Goal: Task Accomplishment & Management: Complete application form

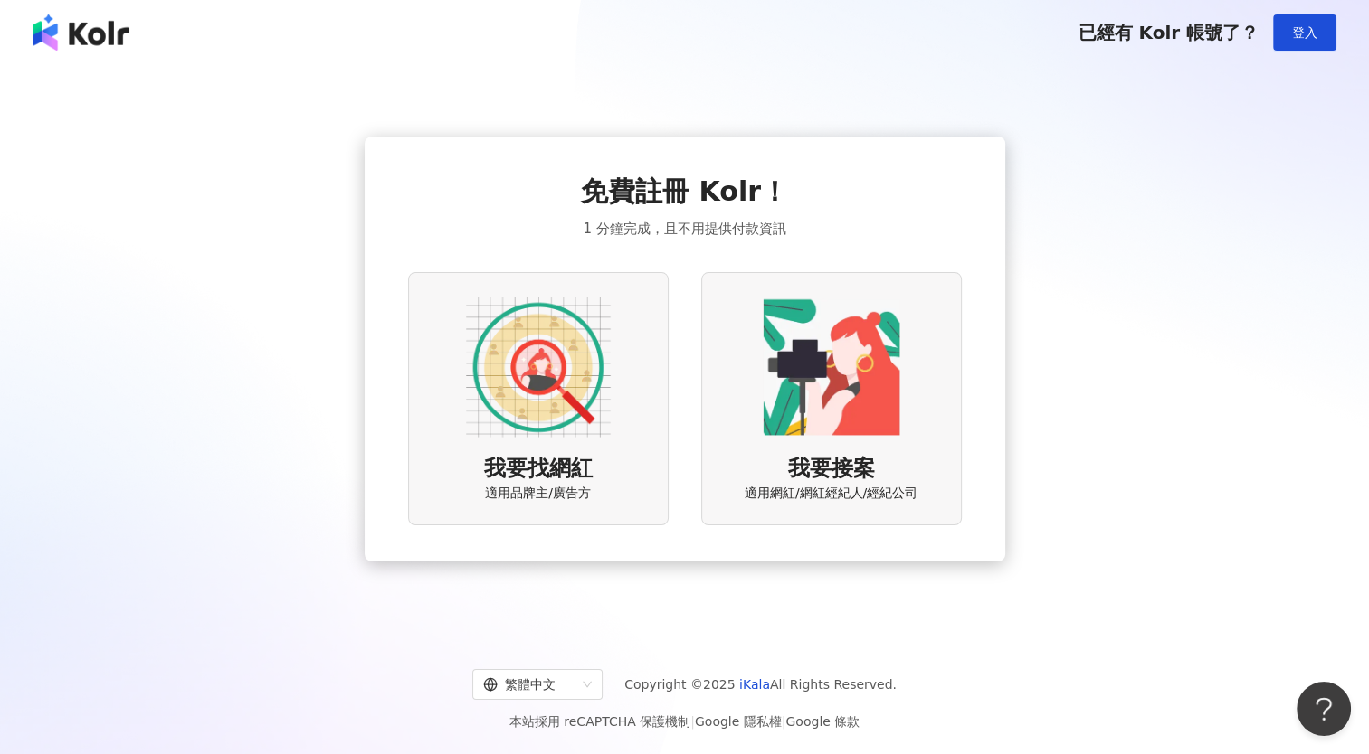
click at [580, 371] on img at bounding box center [538, 367] width 145 height 145
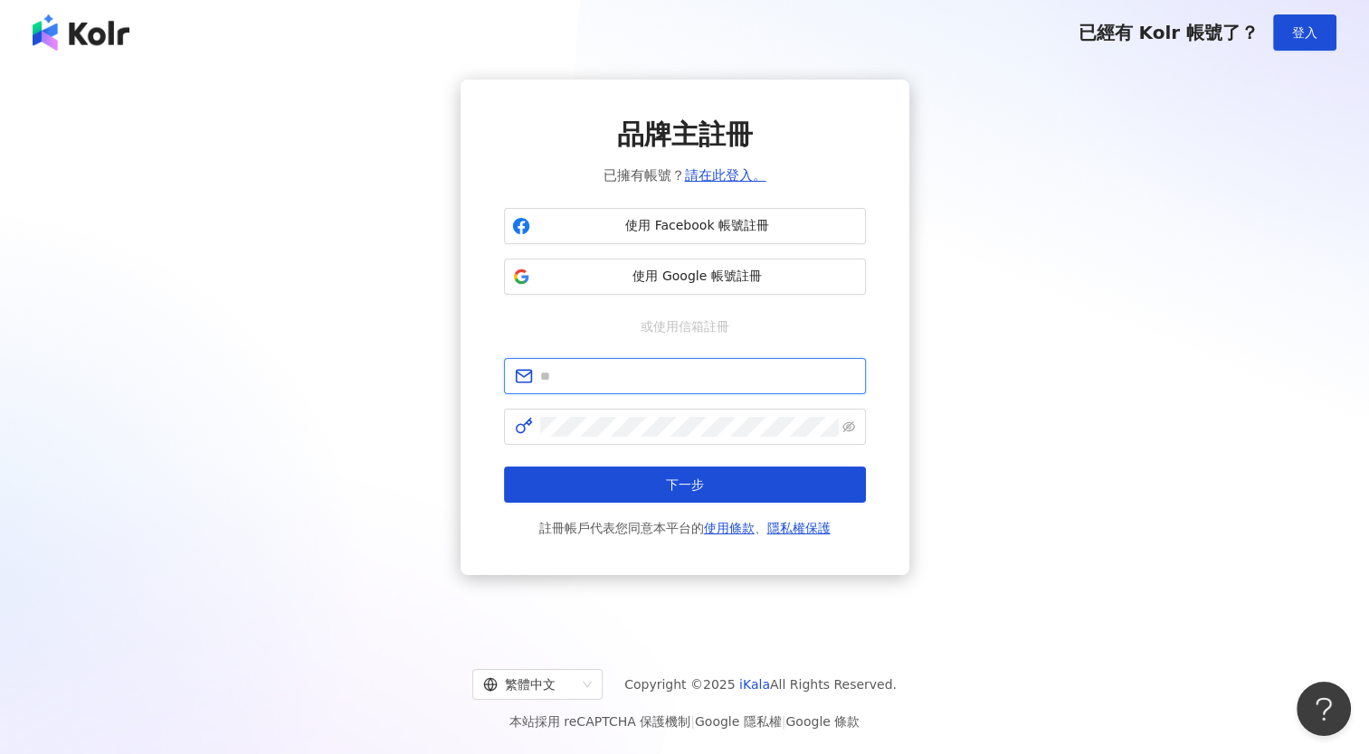
drag, startPoint x: 0, startPoint y: 0, endPoint x: 580, endPoint y: 371, distance: 688.3
click at [580, 371] on input "text" at bounding box center [697, 376] width 315 height 20
type input "**********"
click at [590, 393] on span "**********" at bounding box center [685, 376] width 362 height 36
click at [586, 229] on span "使用 Facebook 帳號註冊" at bounding box center [697, 226] width 320 height 18
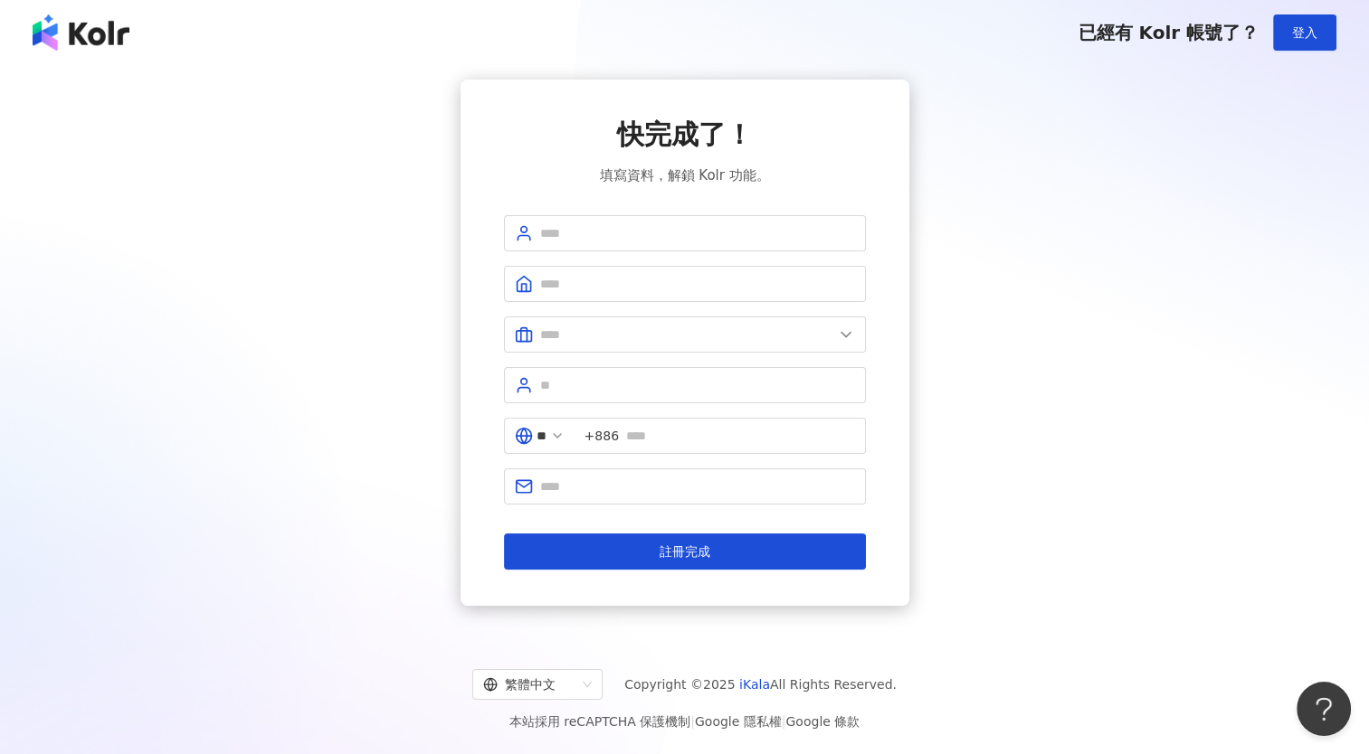
click at [592, 646] on div "繁體中文 Copyright © 2025 iKala All Rights Reserved. 本站採用 reCAPTCHA 保護機制 | Google 隱…" at bounding box center [684, 693] width 1369 height 121
click at [646, 327] on input "text" at bounding box center [686, 335] width 293 height 20
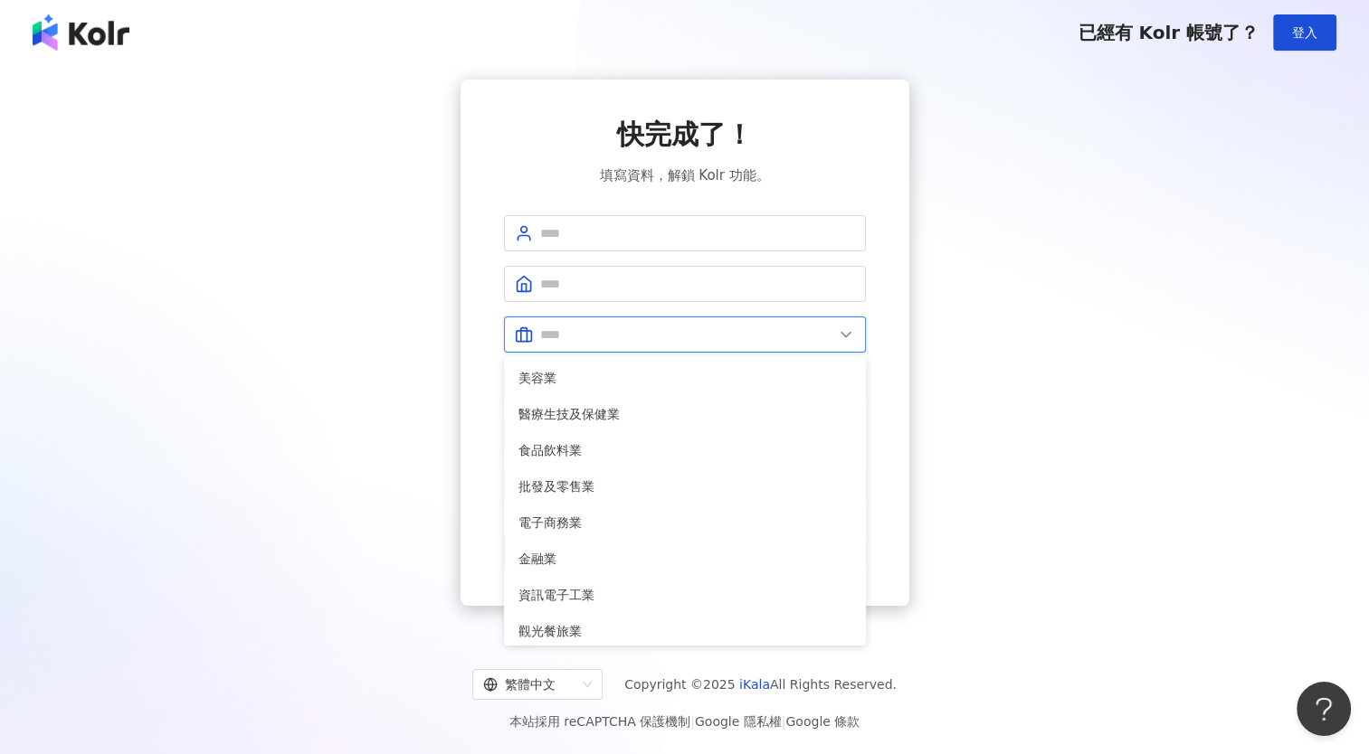
click at [646, 327] on input "text" at bounding box center [686, 335] width 293 height 20
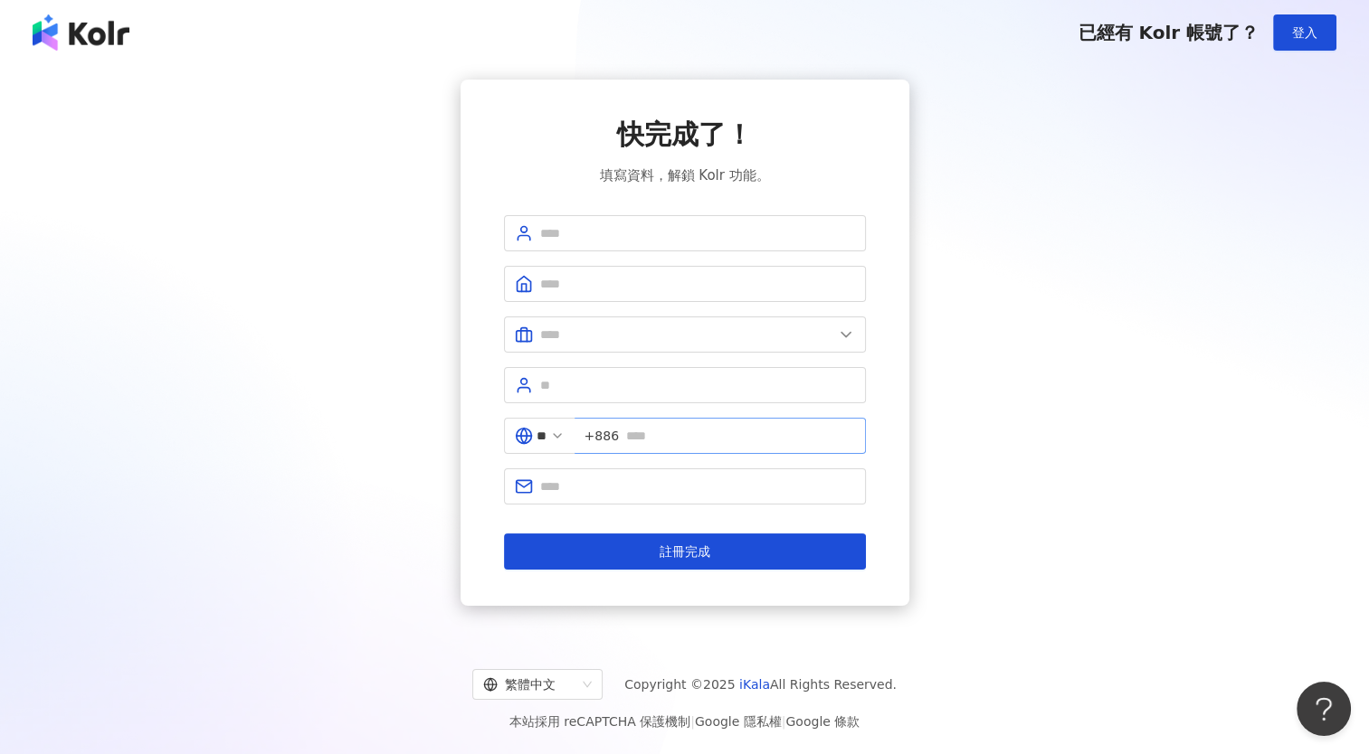
click at [629, 427] on span "+886" at bounding box center [719, 436] width 291 height 36
click at [666, 394] on span at bounding box center [685, 385] width 362 height 36
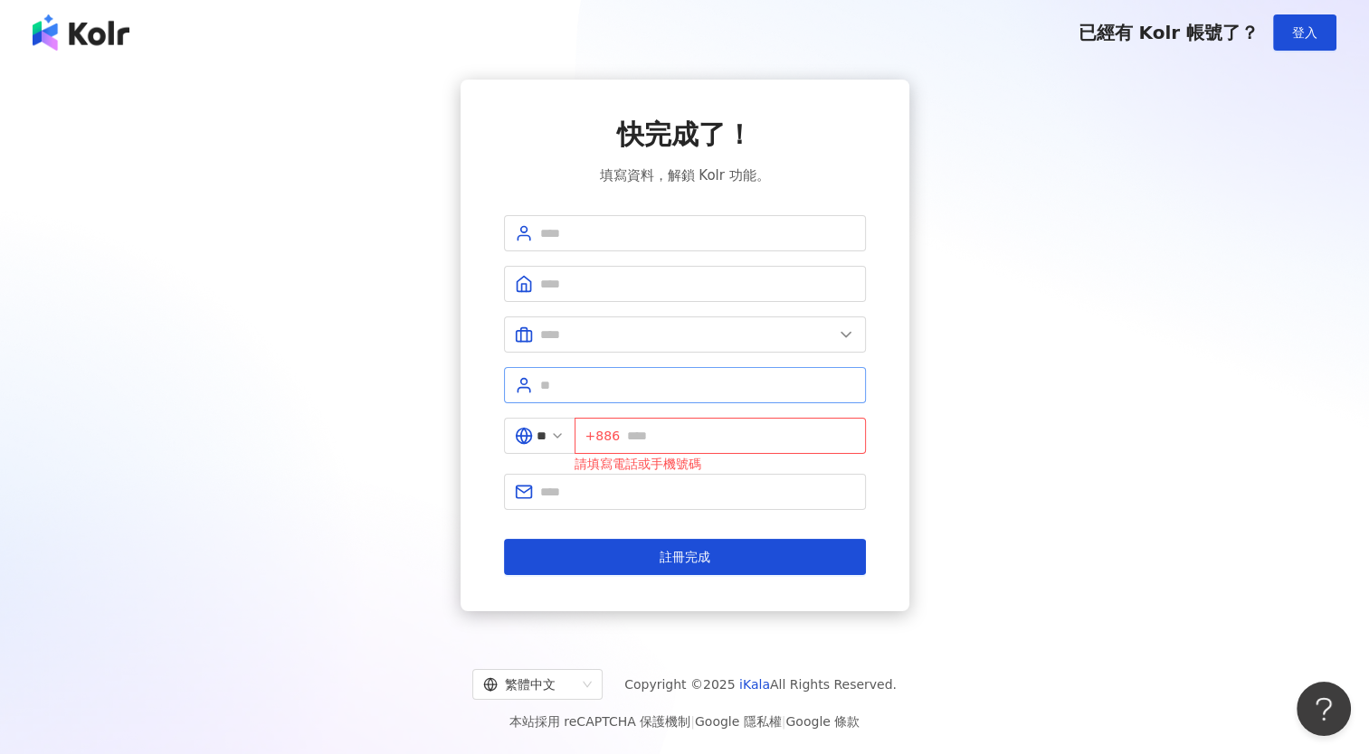
click at [792, 371] on span at bounding box center [685, 385] width 362 height 36
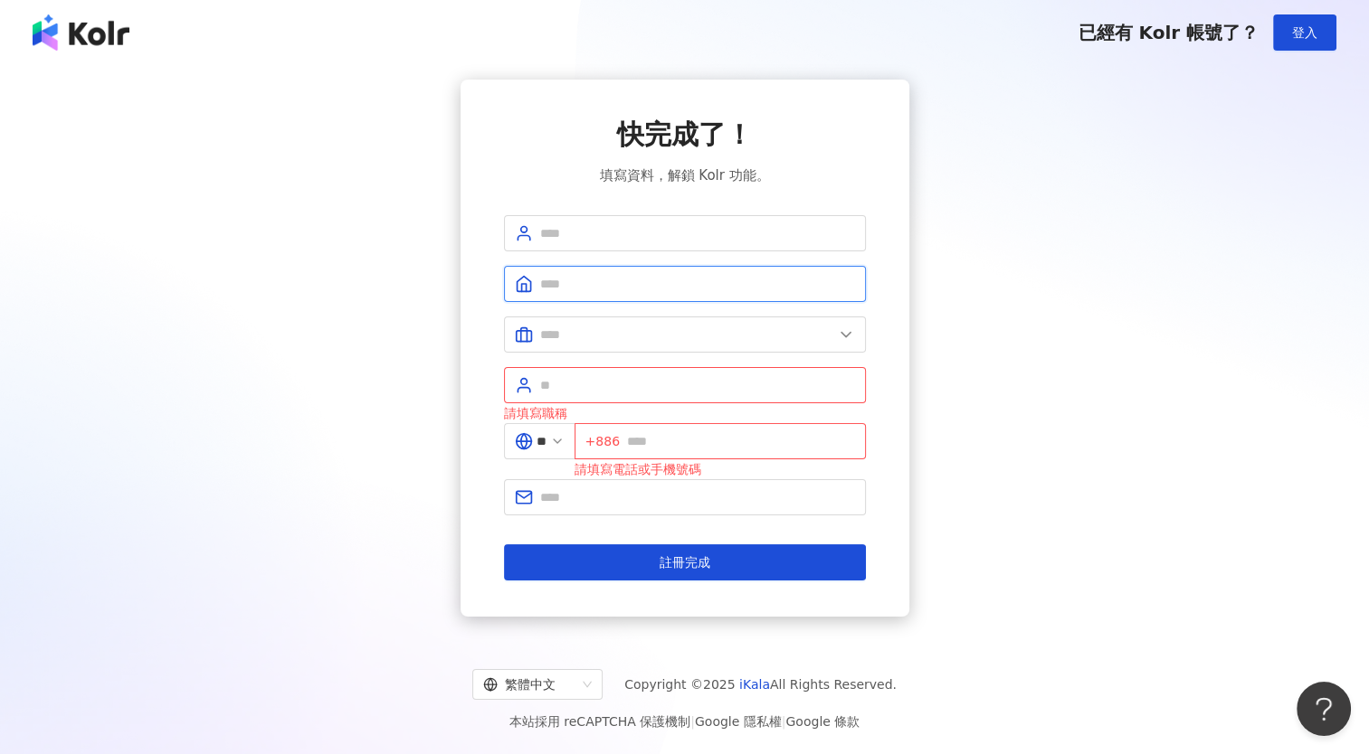
click at [722, 280] on input "text" at bounding box center [697, 284] width 315 height 20
click at [689, 313] on form "美容業 醫療生技及保健業 食品飲料業 批發及零售業 電子商務業 金融業 資訊電子工業 觀光餐旅業 遊戲業 通訊業 娛樂媒體業 教育業 政府及社服業 廣告行銷業…" at bounding box center [685, 397] width 362 height 365
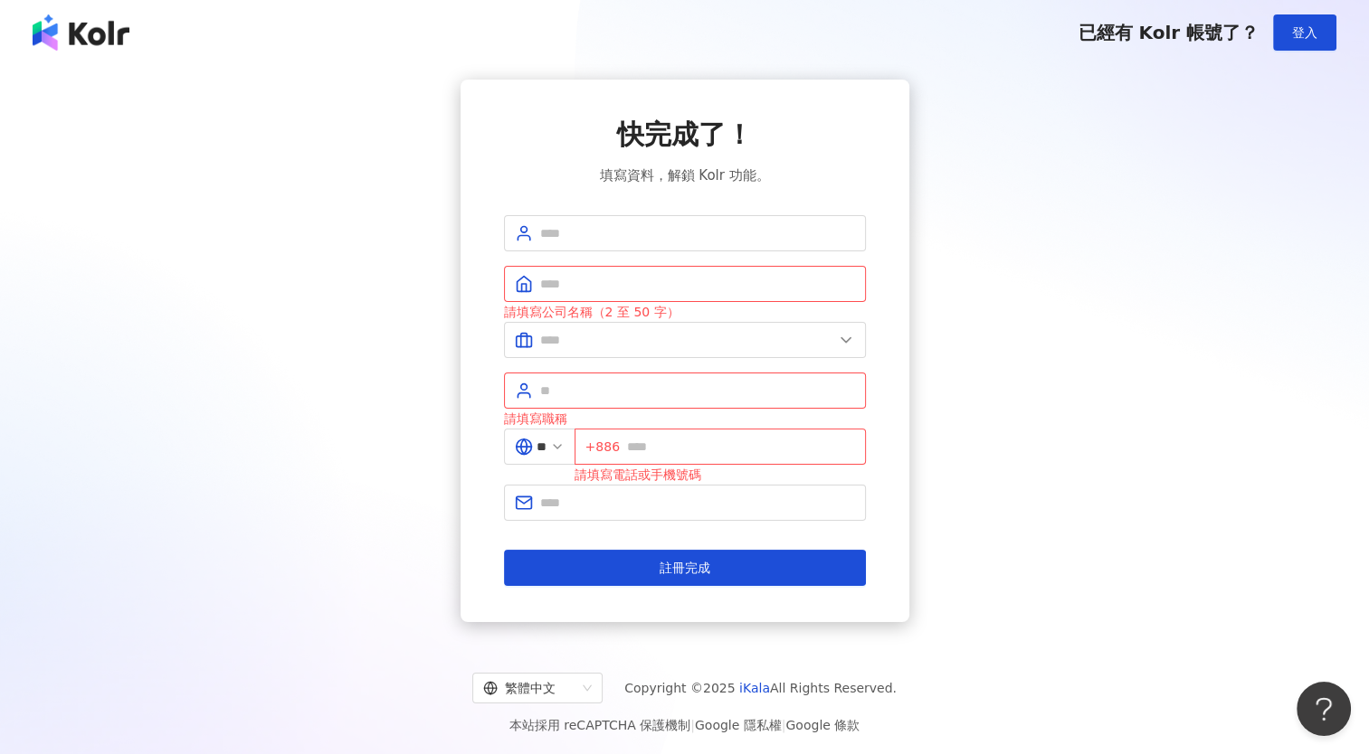
click at [681, 204] on div "快完成了！ 填寫資料，解鎖 Kolr 功能。 請填寫公司名稱（2 至 50 字） 美容業 醫療生技及保健業 食品飲料業 批發及零售業 電子商務業 金融業 資訊…" at bounding box center [685, 351] width 362 height 470
click at [610, 498] on input "text" at bounding box center [697, 503] width 315 height 20
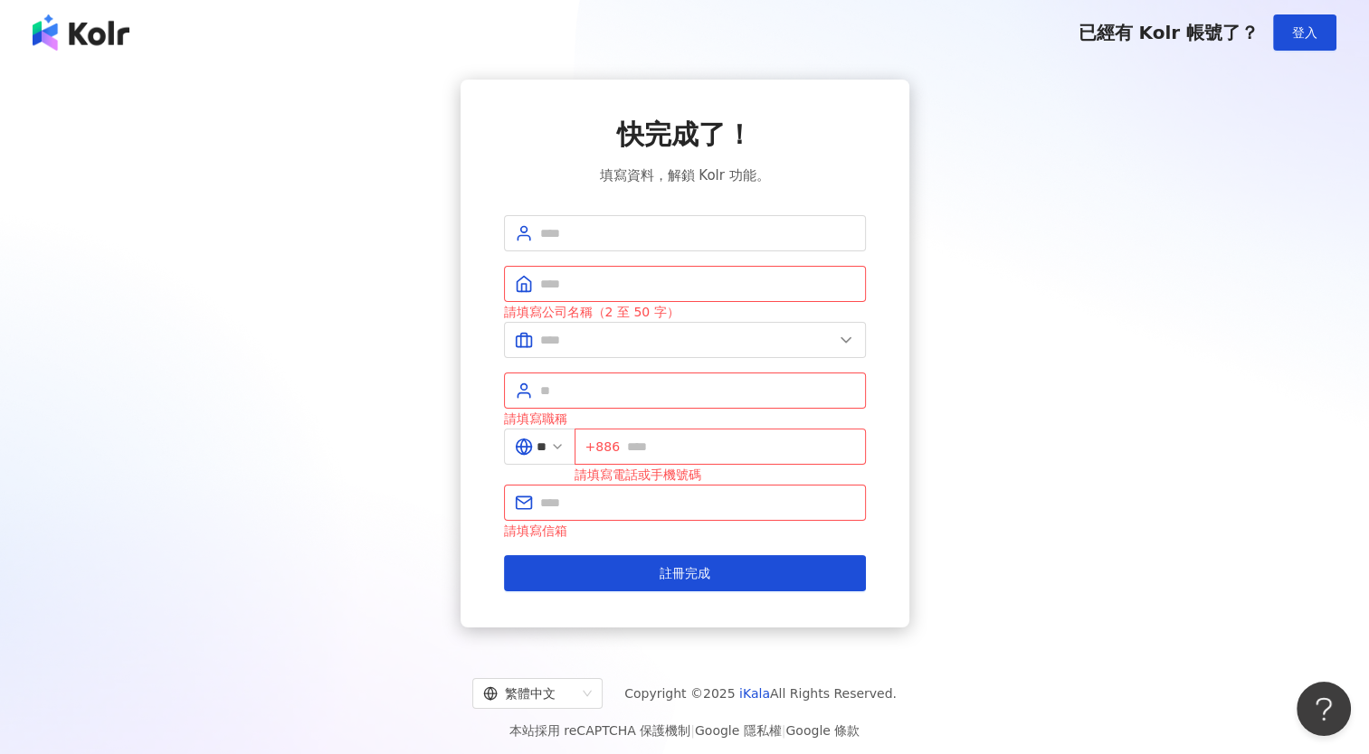
click at [469, 461] on div "快完成了！ 填寫資料，解鎖 Kolr 功能。 請填寫公司名稱（2 至 50 字） 美容業 醫療生技及保健業 食品飲料業 批發及零售業 電子商務業 金融業 資訊…" at bounding box center [684, 354] width 449 height 548
click at [684, 234] on input "text" at bounding box center [697, 233] width 315 height 20
click at [910, 171] on div "快完成了！ 填寫資料，解鎖 Kolr 功能。 請填寫公司名稱（2 至 50 字） 美容業 醫療生技及保健業 食品飲料業 批發及零售業 電子商務業 金融業 資訊…" at bounding box center [684, 354] width 1325 height 548
